Goal: Transaction & Acquisition: Purchase product/service

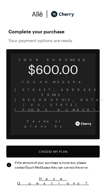
click at [70, 145] on button "Choose My Plan" at bounding box center [53, 151] width 94 height 12
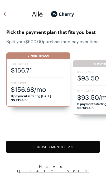
scroll to position [2, 0]
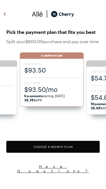
click at [59, 100] on span "6 payments starting [DATE] 35.74% APR" at bounding box center [51, 98] width 55 height 8
click at [73, 152] on button "Choose 6 -Month Plan" at bounding box center [53, 147] width 94 height 12
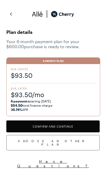
scroll to position [437, 0]
click at [77, 126] on button "Confirm and Continue" at bounding box center [53, 126] width 94 height 12
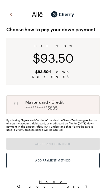
click at [15, 99] on input "A" at bounding box center [16, 103] width 9 height 9
radio input "true"
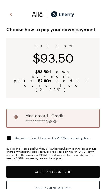
click at [83, 166] on button "Agree and Continue" at bounding box center [53, 172] width 94 height 12
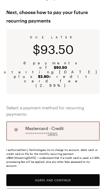
scroll to position [22, 0]
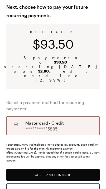
click at [73, 169] on button "Agree and Continue" at bounding box center [53, 175] width 94 height 12
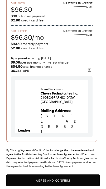
scroll to position [61, 0]
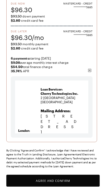
click at [76, 177] on button "Agree and Confirm" at bounding box center [53, 180] width 94 height 12
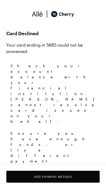
click at [71, 175] on button "Add Payment Method" at bounding box center [53, 176] width 94 height 12
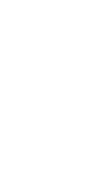
scroll to position [11, 0]
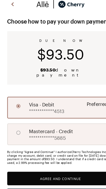
click at [70, 150] on button "Agree and Continue" at bounding box center [53, 156] width 94 height 12
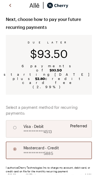
scroll to position [45, 0]
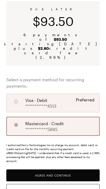
click at [20, 97] on input "A" at bounding box center [16, 101] width 9 height 9
radio input "true"
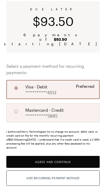
click at [76, 156] on button "Agree and Continue" at bounding box center [53, 162] width 94 height 12
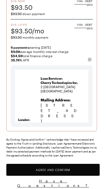
scroll to position [63, 0]
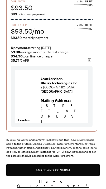
click at [73, 169] on button "Agree and Confirm" at bounding box center [53, 170] width 94 height 12
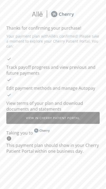
scroll to position [4, 0]
click at [82, 112] on button "View in Cherry patient portal" at bounding box center [53, 118] width 94 height 12
